Goal: Navigation & Orientation: Find specific page/section

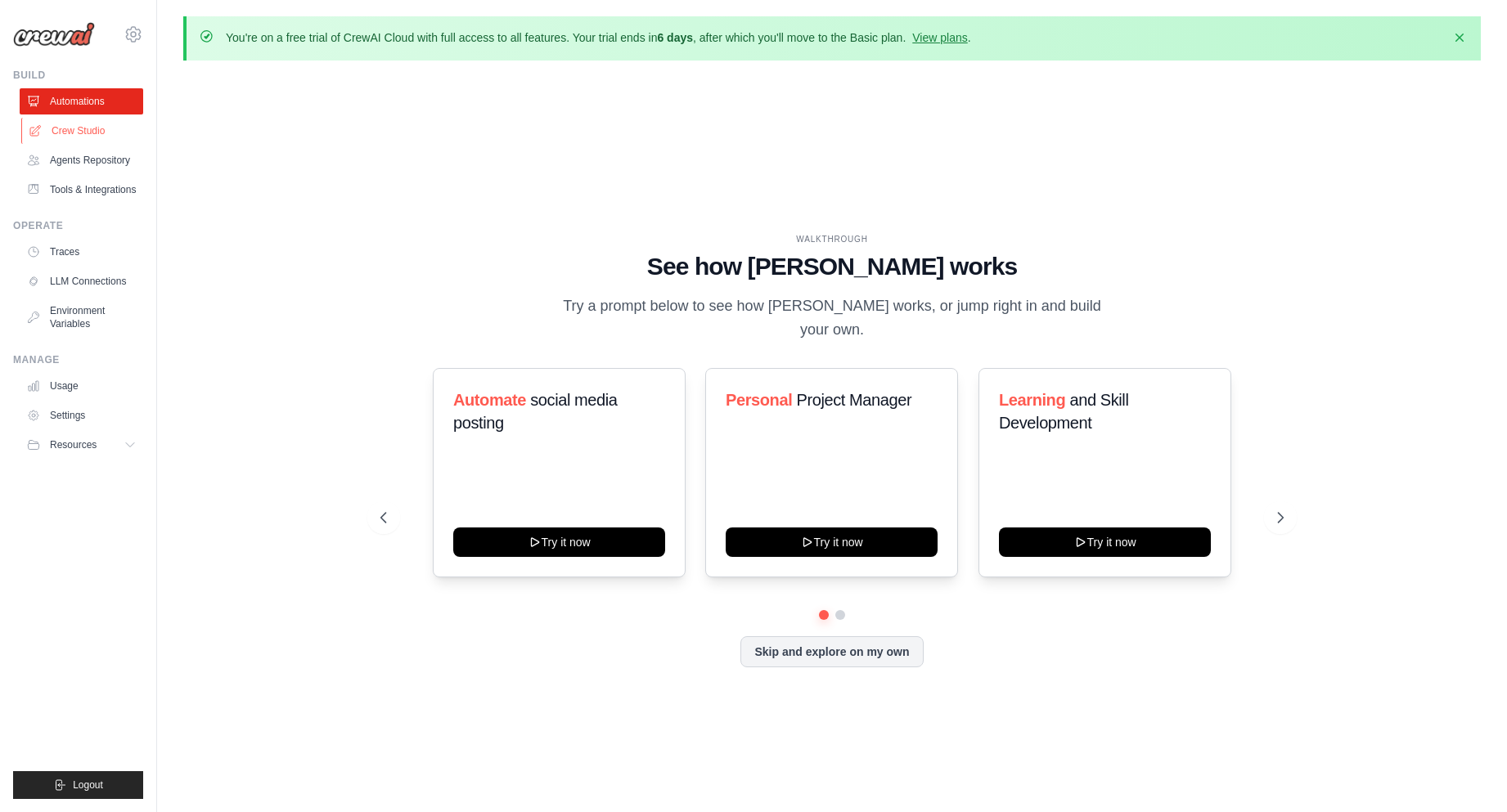
click at [94, 133] on link "Crew Studio" at bounding box center [83, 131] width 124 height 26
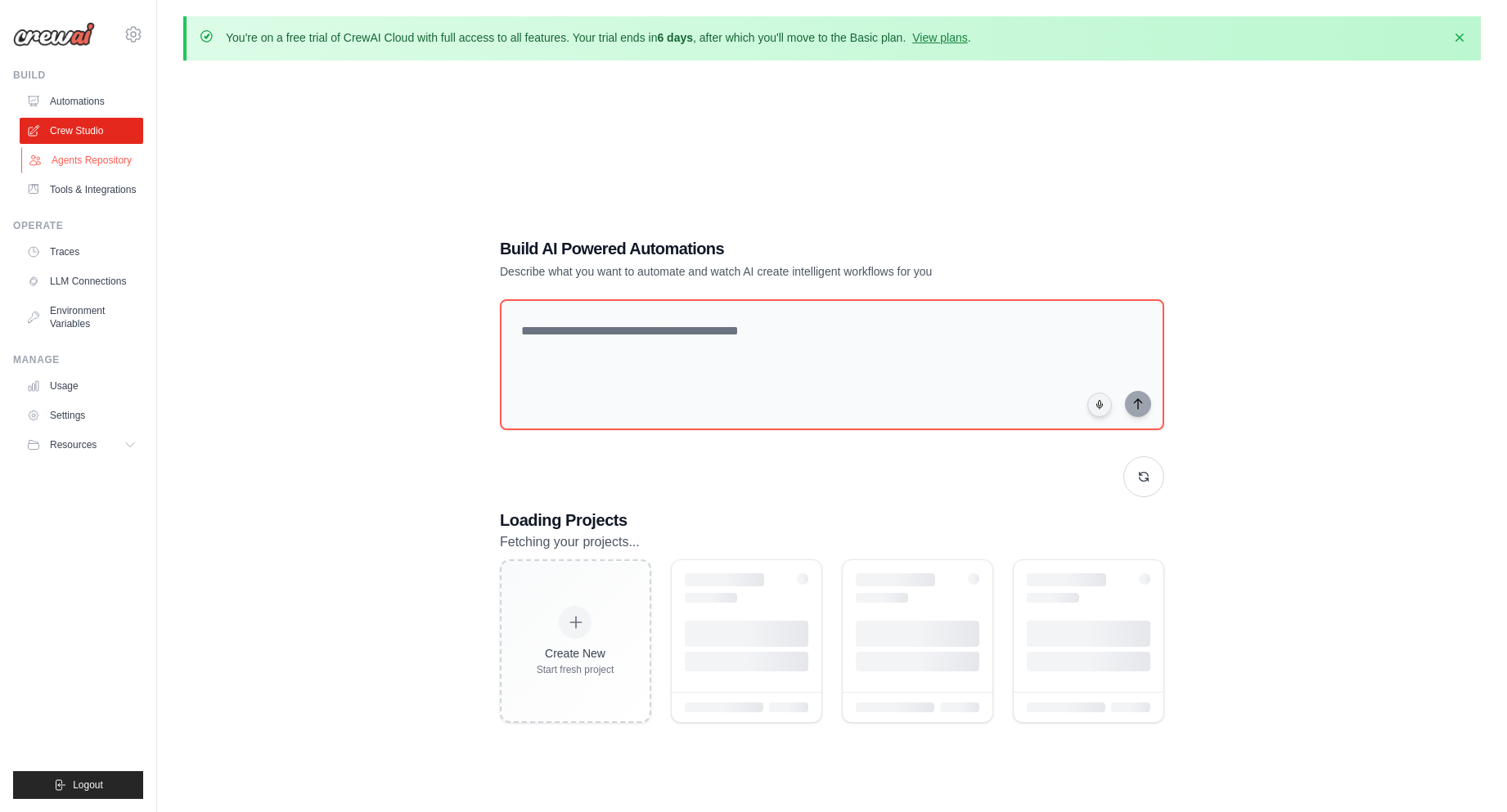
click at [75, 162] on link "Agents Repository" at bounding box center [83, 160] width 124 height 26
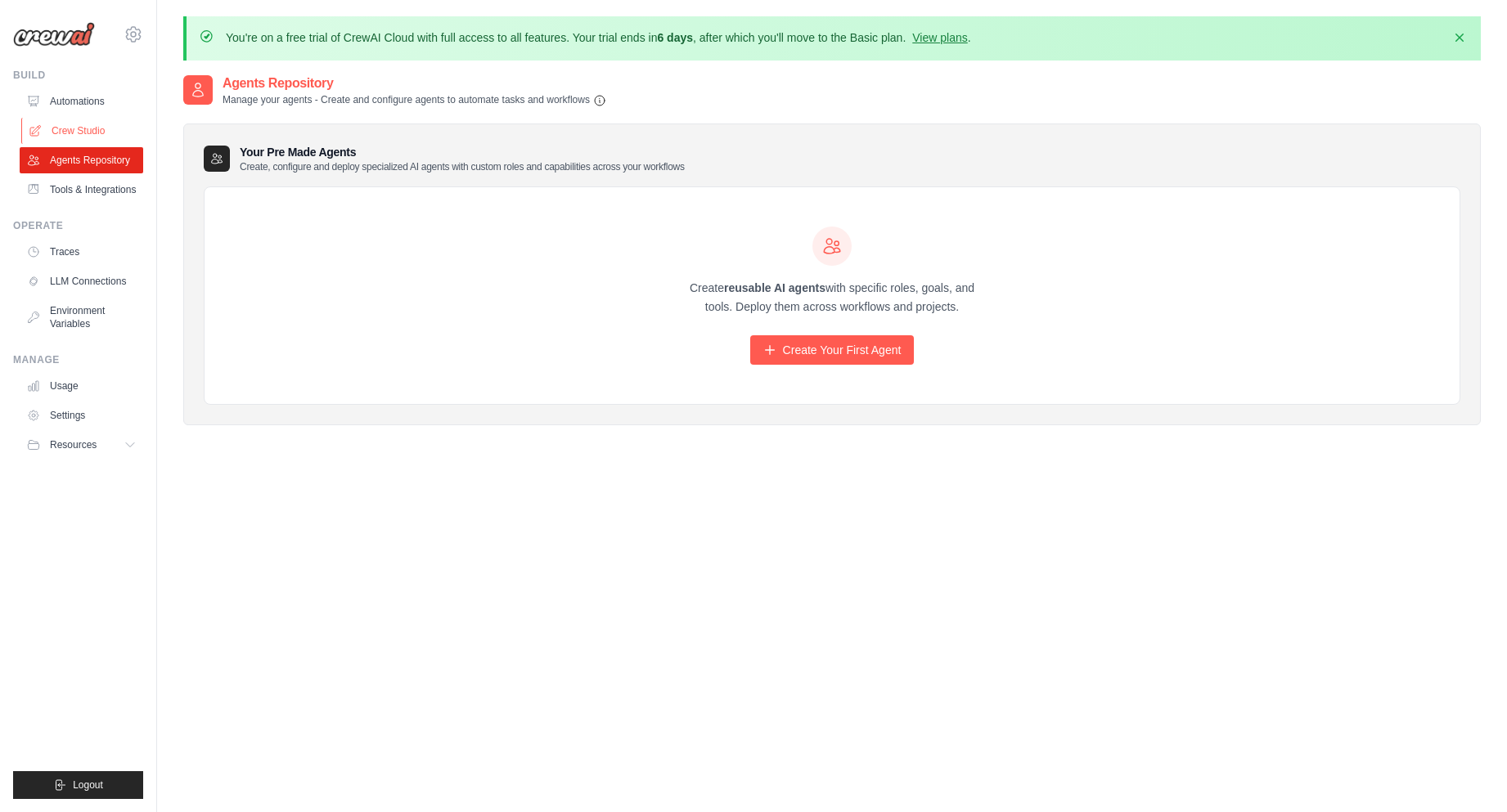
click at [93, 132] on link "Crew Studio" at bounding box center [83, 131] width 124 height 26
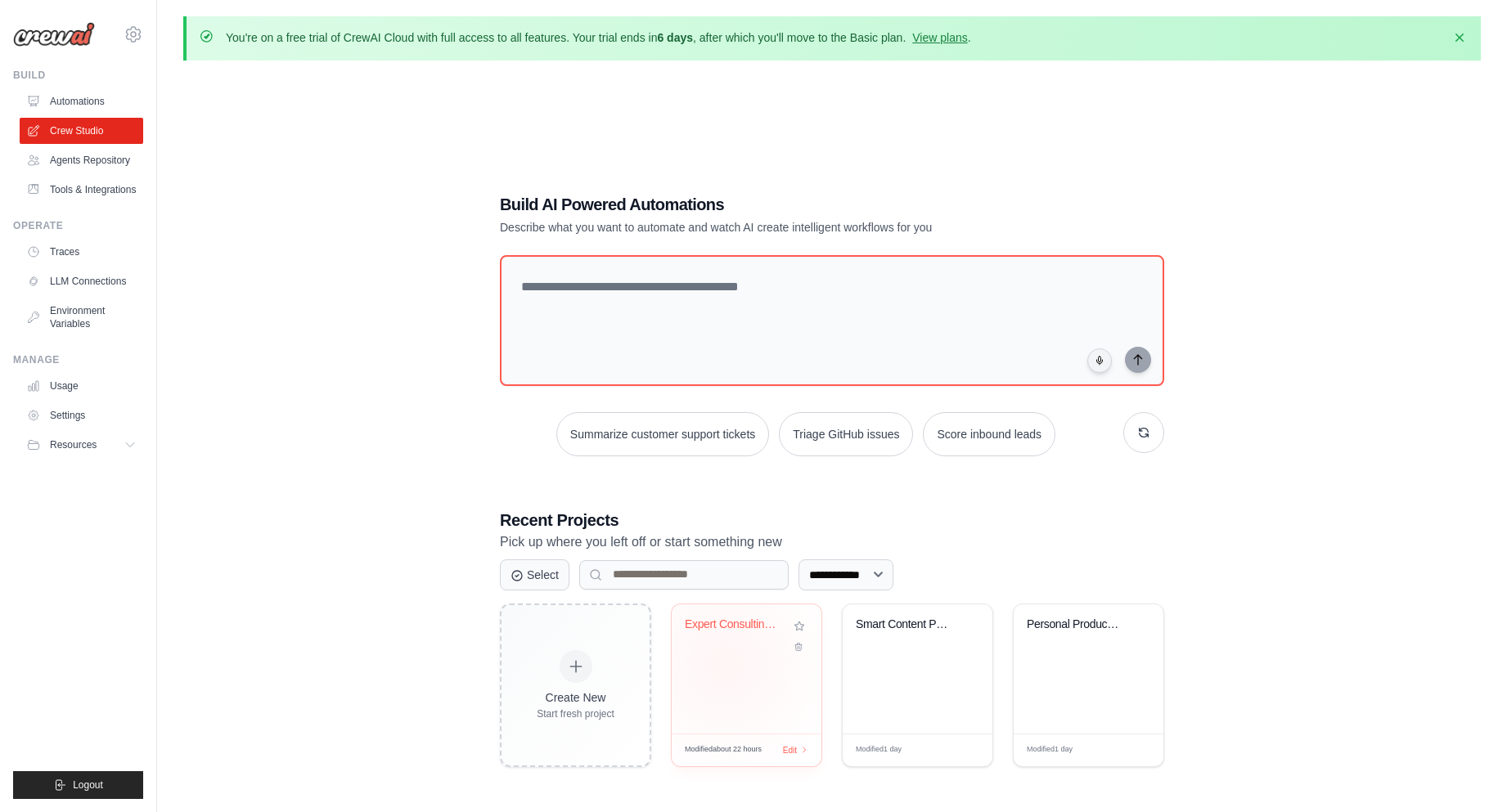
click at [725, 664] on div "Expert Consulting System" at bounding box center [746, 669] width 150 height 129
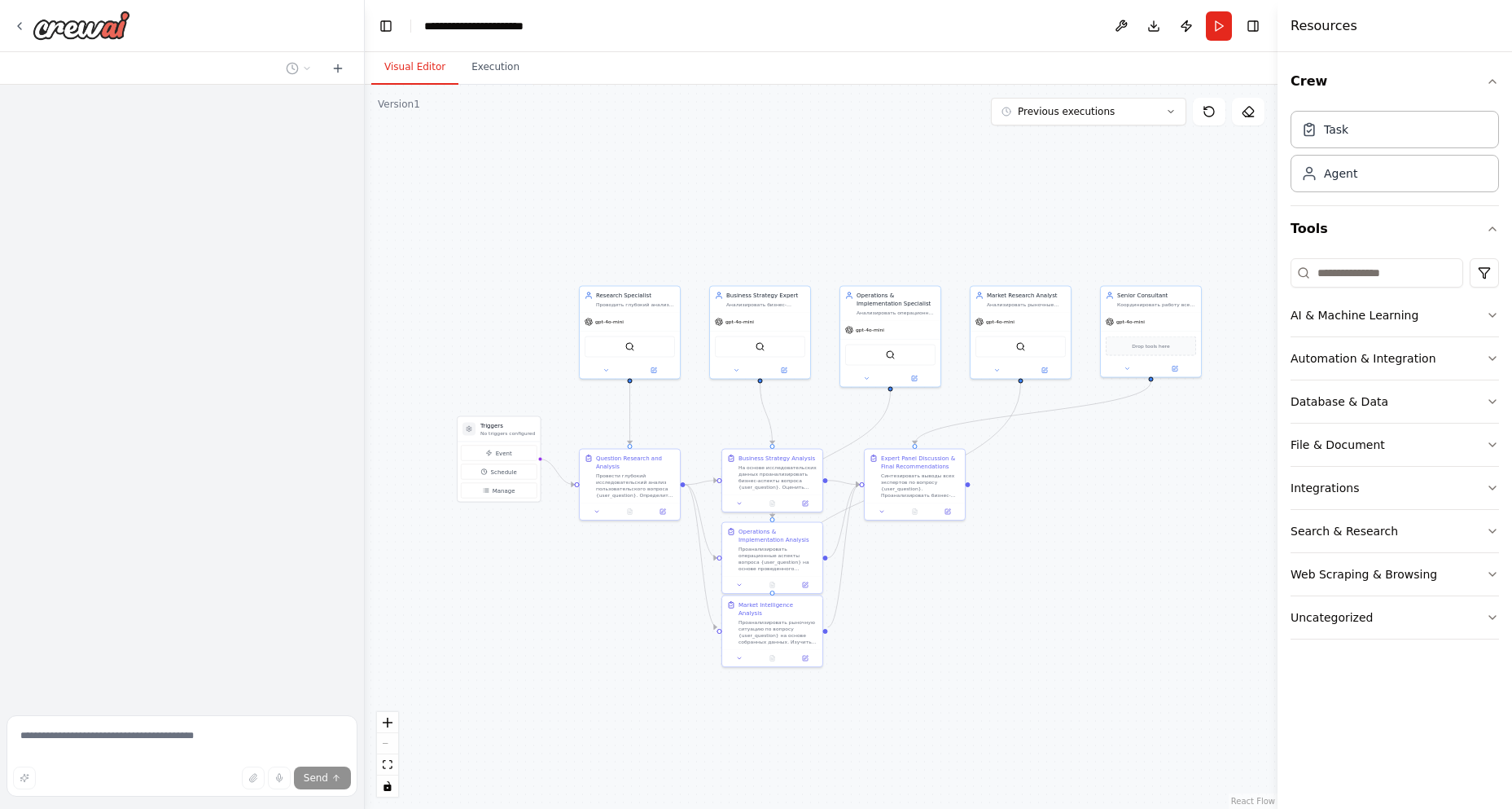
drag, startPoint x: 1019, startPoint y: 346, endPoint x: 913, endPoint y: 184, distance: 193.6
click at [913, 184] on div ".deletable-edge-delete-btn { width: 20px; height: 20px; border: 0px solid #ffff…" at bounding box center [821, 447] width 913 height 725
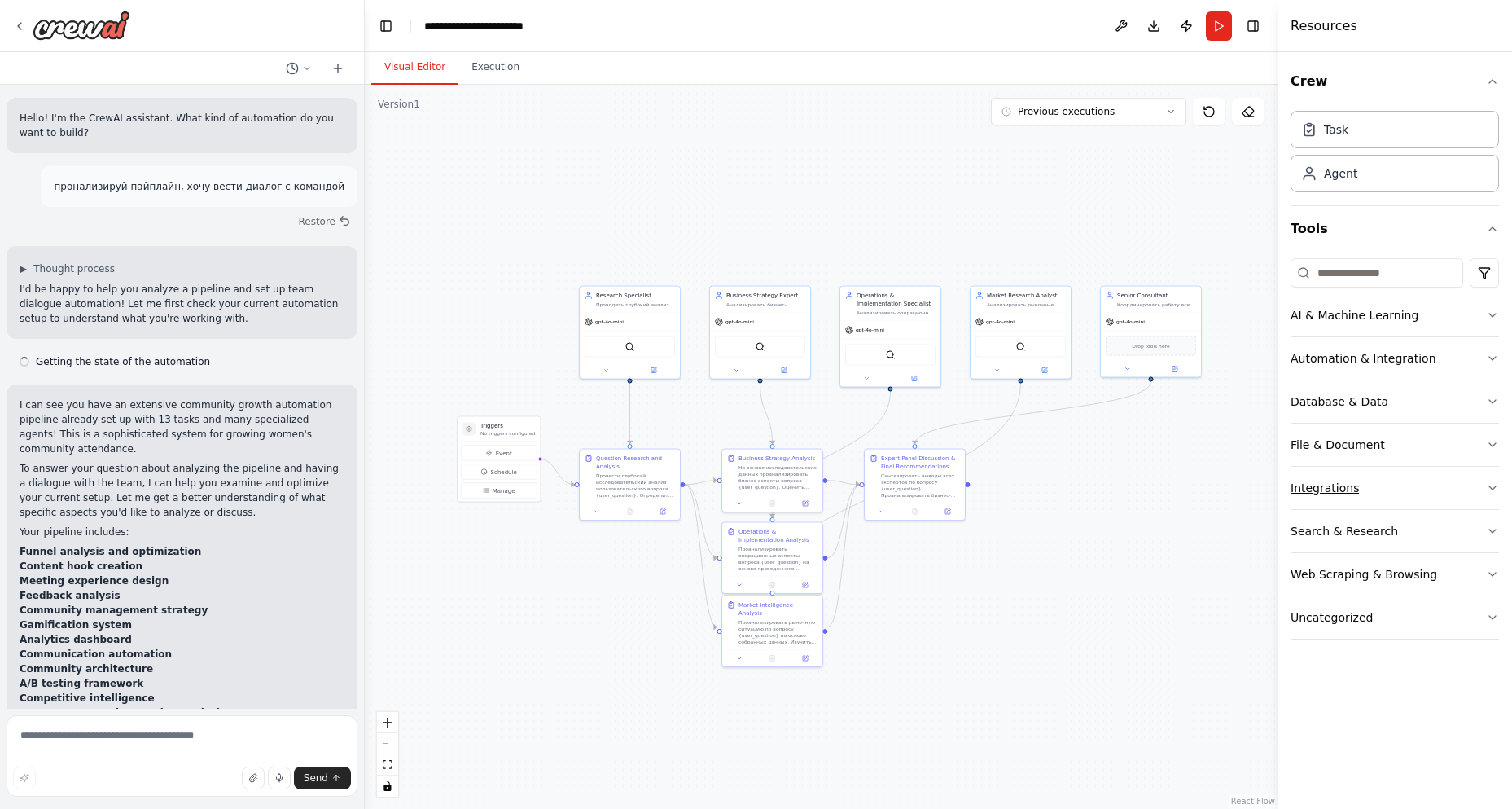
scroll to position [25731, 0]
